Goal: Participate in discussion: Engage in conversation with other users on a specific topic

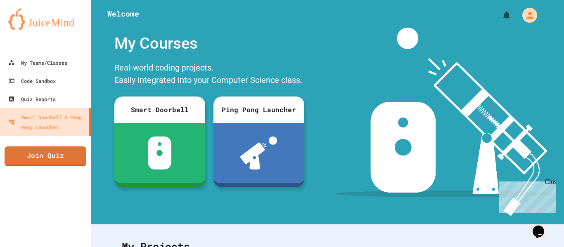
click at [39, 156] on link "Join Quiz" at bounding box center [46, 157] width 82 height 20
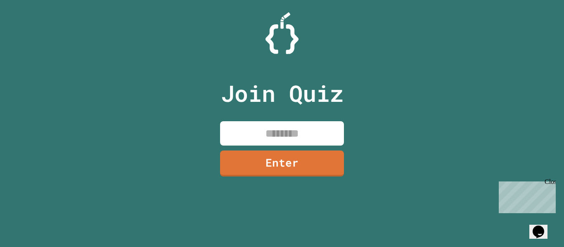
click at [268, 127] on input at bounding box center [282, 133] width 124 height 24
type input "********"
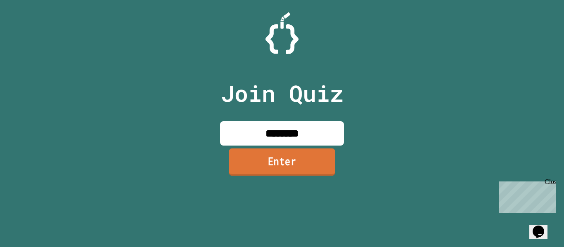
click at [270, 168] on link "Enter" at bounding box center [282, 162] width 107 height 27
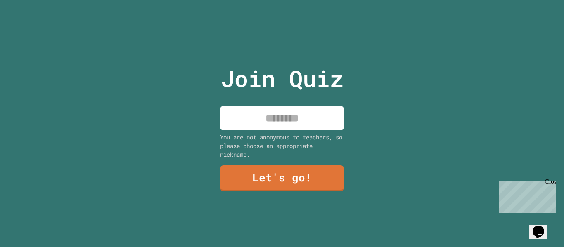
click at [284, 116] on input at bounding box center [282, 118] width 124 height 24
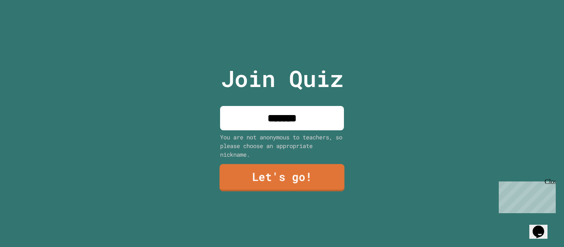
type input "*******"
click at [282, 173] on link "Let's go!" at bounding box center [282, 177] width 121 height 27
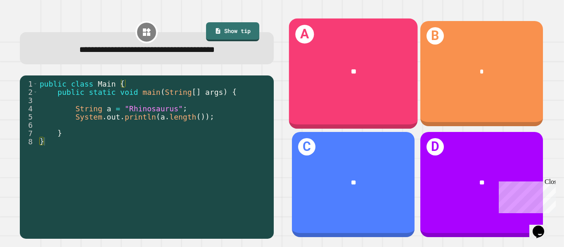
click at [346, 47] on div "A **" at bounding box center [353, 74] width 129 height 111
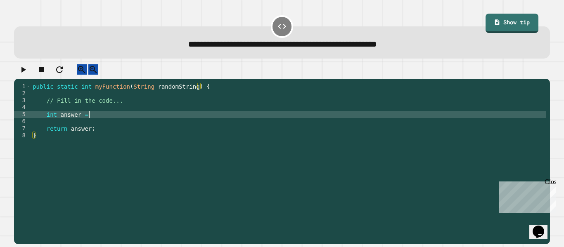
click at [91, 119] on div "public static int myFunction ( String randomString ) { // Fill in the code... i…" at bounding box center [288, 160] width 515 height 154
click at [26, 73] on icon "button" at bounding box center [23, 70] width 5 height 6
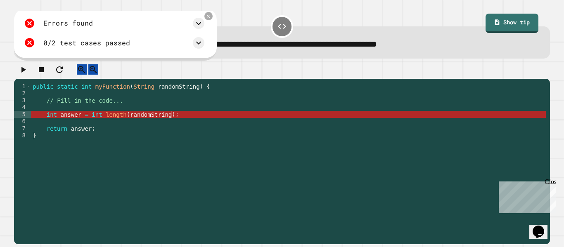
click at [65, 116] on div "public static int myFunction ( String randomString ) { // Fill in the code... i…" at bounding box center [288, 160] width 515 height 154
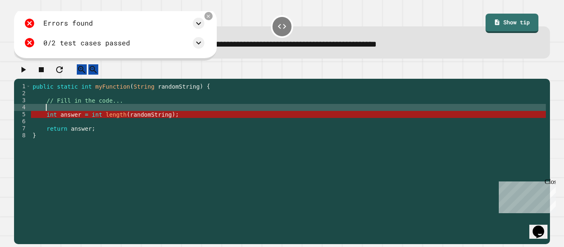
click at [124, 124] on div "public static int myFunction ( String randomString ) { // Fill in the code... i…" at bounding box center [288, 160] width 515 height 154
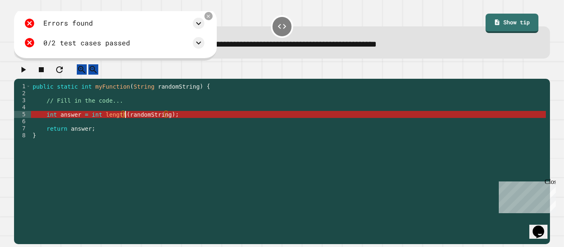
click at [159, 134] on div "public static int myFunction ( String randomString ) { // Fill in the code... i…" at bounding box center [288, 160] width 515 height 154
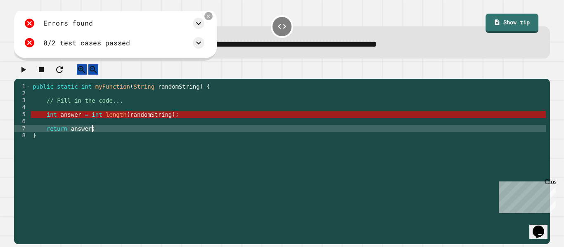
click at [141, 108] on div "public static int myFunction ( String randomString ) { // Fill in the code... i…" at bounding box center [288, 160] width 515 height 154
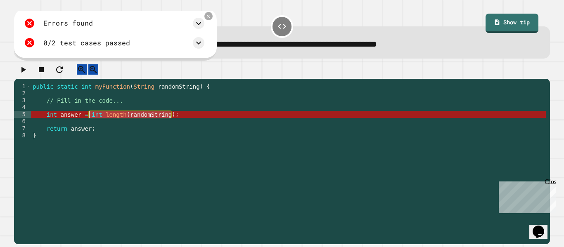
drag, startPoint x: 173, startPoint y: 123, endPoint x: 90, endPoint y: 121, distance: 83.0
click at [90, 121] on div "public static int myFunction ( String randomString ) { // Fill in the code... i…" at bounding box center [288, 160] width 515 height 154
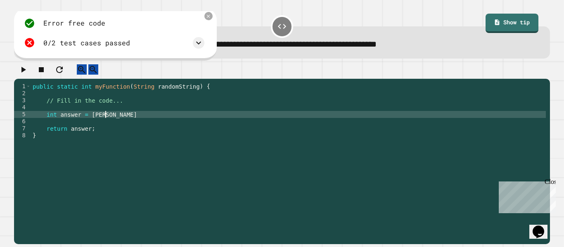
scroll to position [0, 9]
click at [114, 121] on div "public static int myFunction ( String randomString ) { // Fill in the code... i…" at bounding box center [288, 160] width 515 height 154
type textarea "**********"
click at [26, 73] on icon "button" at bounding box center [23, 70] width 5 height 6
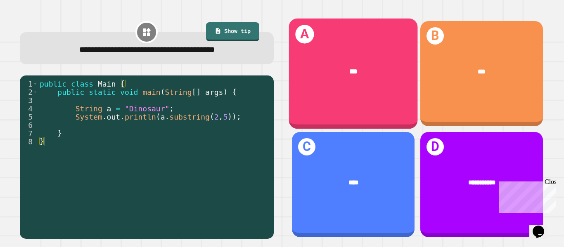
click at [315, 74] on div "***" at bounding box center [353, 71] width 101 height 11
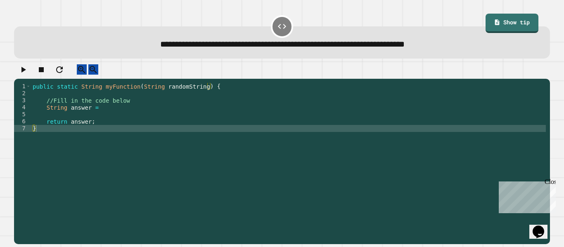
click at [171, 109] on div "public static String myFunction ( String randomString ) { //Fill in the code be…" at bounding box center [288, 160] width 515 height 154
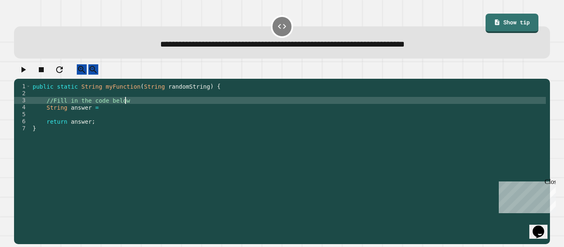
click at [164, 113] on div "public static String myFunction ( String randomString ) { //Fill in the code be…" at bounding box center [288, 160] width 515 height 154
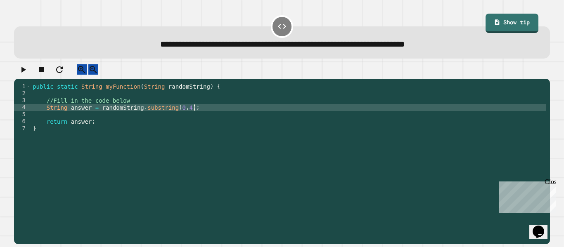
scroll to position [0, 20]
click at [24, 75] on icon "button" at bounding box center [23, 70] width 10 height 10
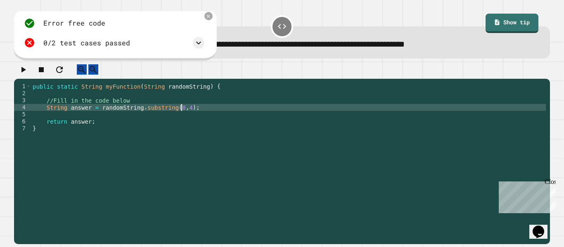
click at [180, 114] on div "public static String myFunction ( String randomString ) { //Fill in the code be…" at bounding box center [288, 160] width 515 height 154
click at [27, 69] on icon "button" at bounding box center [23, 70] width 10 height 10
click at [180, 120] on div "public static String myFunction ( String randomString ) { //Fill in the code be…" at bounding box center [288, 160] width 515 height 154
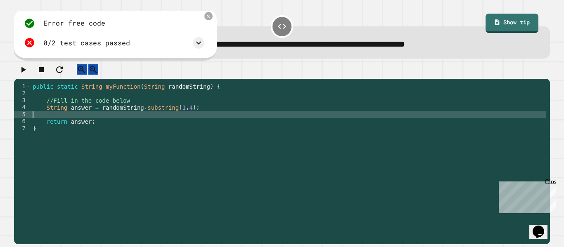
click at [180, 120] on div "public static String myFunction ( String randomString ) { //Fill in the code be…" at bounding box center [288, 160] width 515 height 154
click at [179, 115] on div "public static String myFunction ( String randomString ) { //Fill in the code be…" at bounding box center [288, 160] width 515 height 154
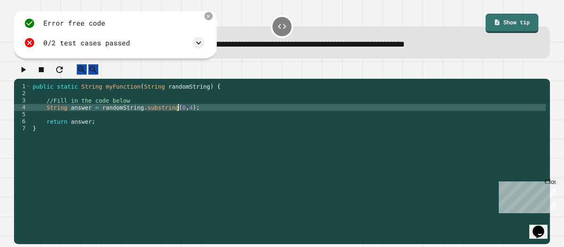
scroll to position [0, 19]
click at [15, 78] on div at bounding box center [282, 71] width 536 height 14
click at [188, 115] on div "public static String myFunction ( String randomString ) { //Fill in the code be…" at bounding box center [288, 160] width 515 height 154
type textarea "**********"
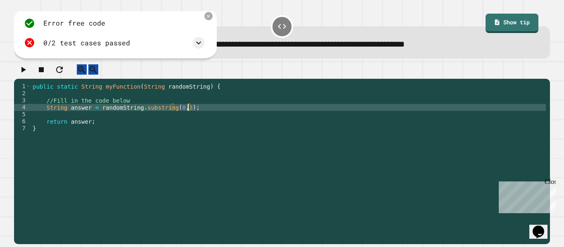
click at [26, 67] on button "button" at bounding box center [23, 69] width 10 height 10
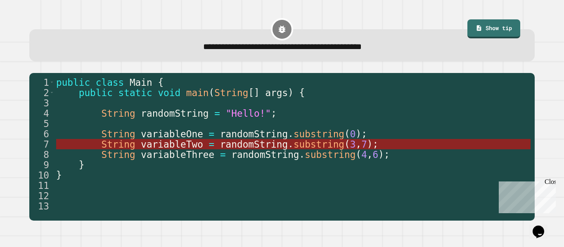
click at [178, 146] on span "variableTwo" at bounding box center [172, 144] width 62 height 11
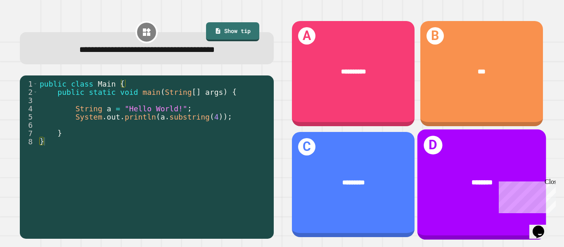
click at [424, 168] on div "********" at bounding box center [481, 182] width 129 height 38
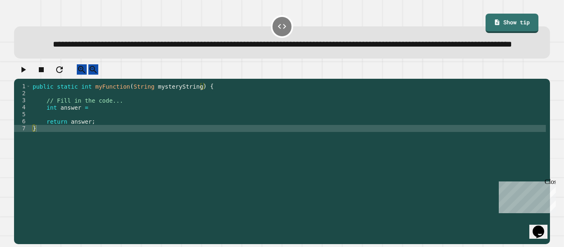
click at [123, 126] on div "public static int myFunction ( String mysteryString ) { // Fill in the code... …" at bounding box center [288, 153] width 515 height 140
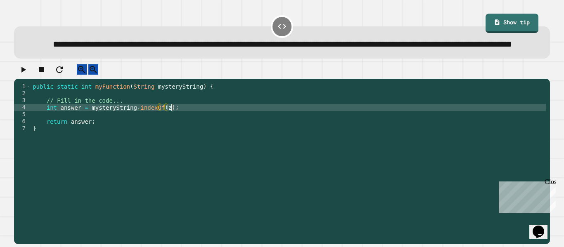
scroll to position [0, 17]
click at [19, 75] on button "button" at bounding box center [23, 69] width 10 height 10
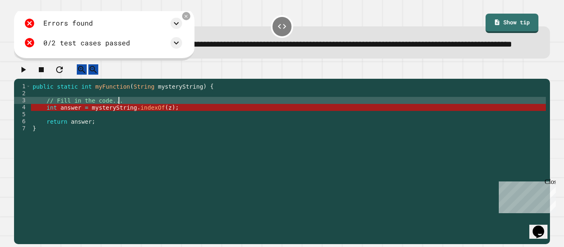
click at [163, 123] on div "public static int myFunction ( String mysteryString ) { // Fill in the code... …" at bounding box center [288, 153] width 515 height 140
click at [165, 126] on div "public static int myFunction ( String mysteryString ) { // Fill in the code... …" at bounding box center [288, 153] width 515 height 140
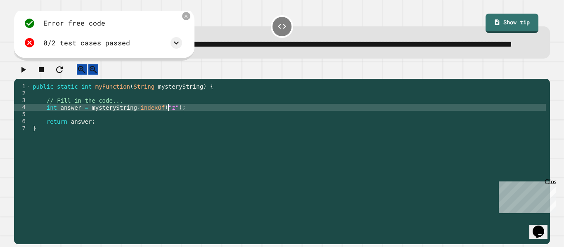
scroll to position [0, 17]
type textarea "**********"
click at [26, 75] on icon "button" at bounding box center [23, 70] width 10 height 10
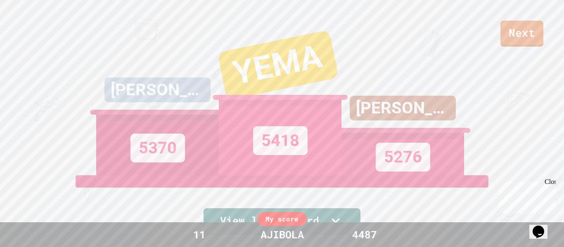
scroll to position [216, 0]
